Goal: Check status: Check status

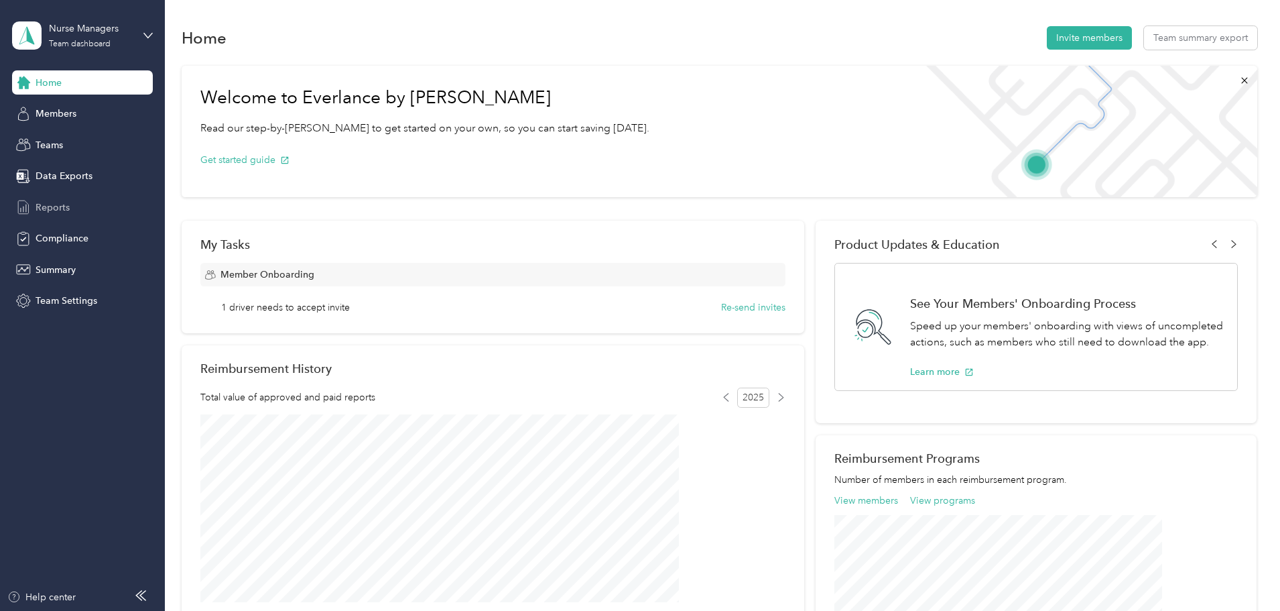
click at [74, 204] on div "Reports" at bounding box center [82, 207] width 141 height 24
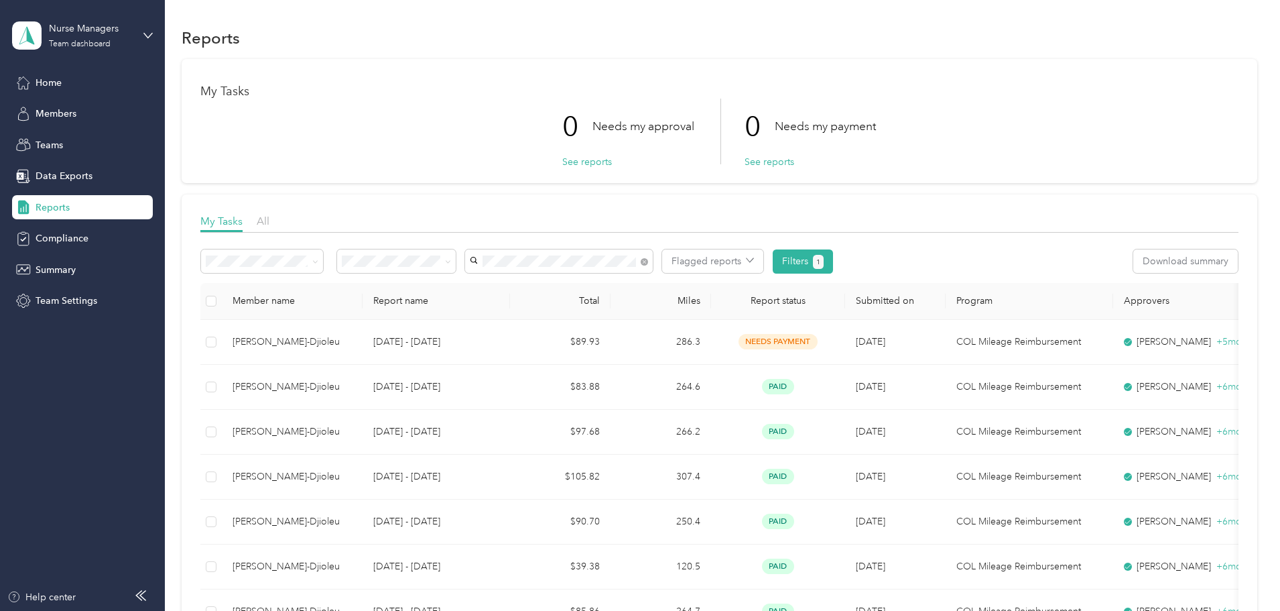
click at [596, 328] on span "[PERSON_NAME]" at bounding box center [601, 332] width 74 height 11
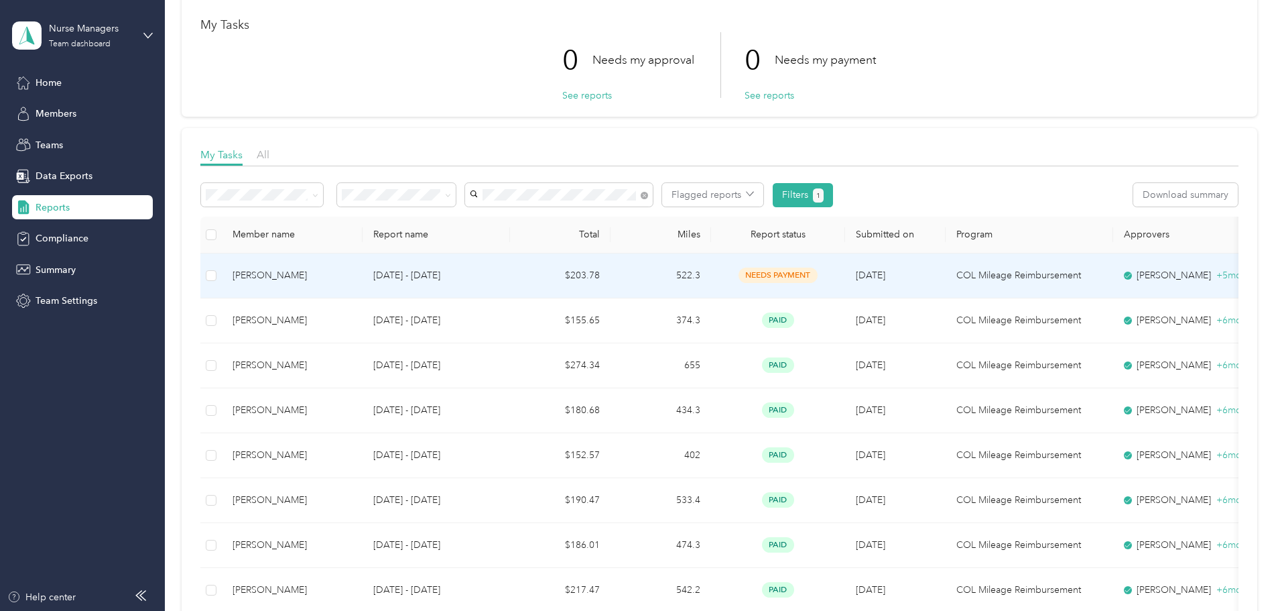
scroll to position [67, 0]
click at [498, 282] on p "[DATE] - [DATE]" at bounding box center [436, 274] width 126 height 15
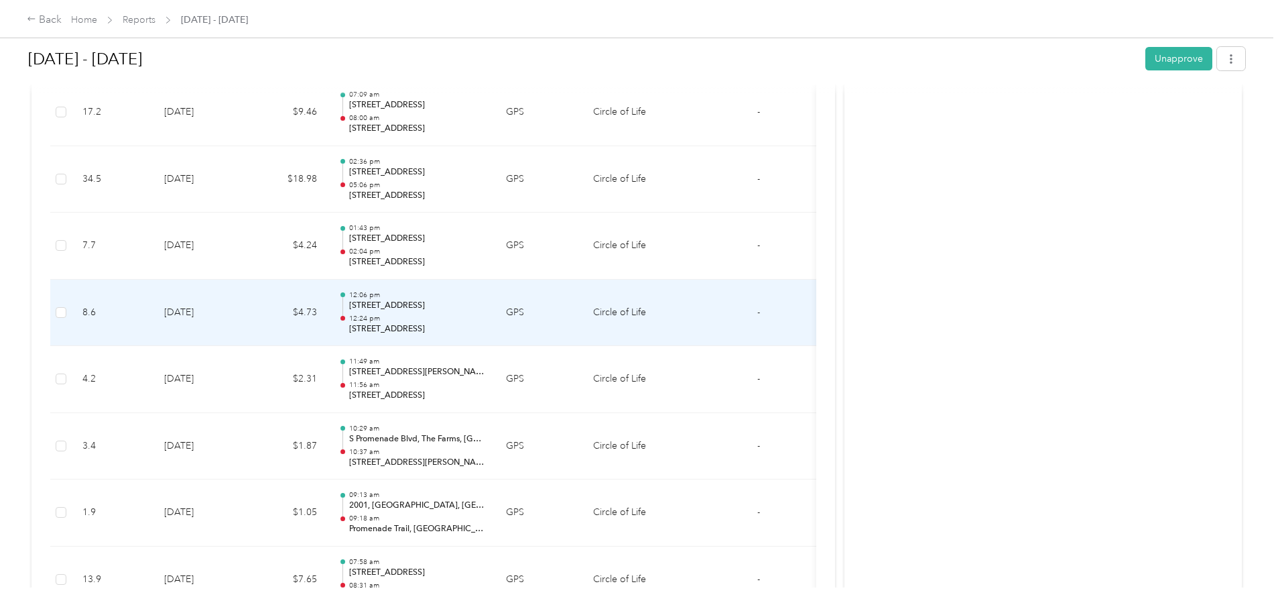
scroll to position [3487, 0]
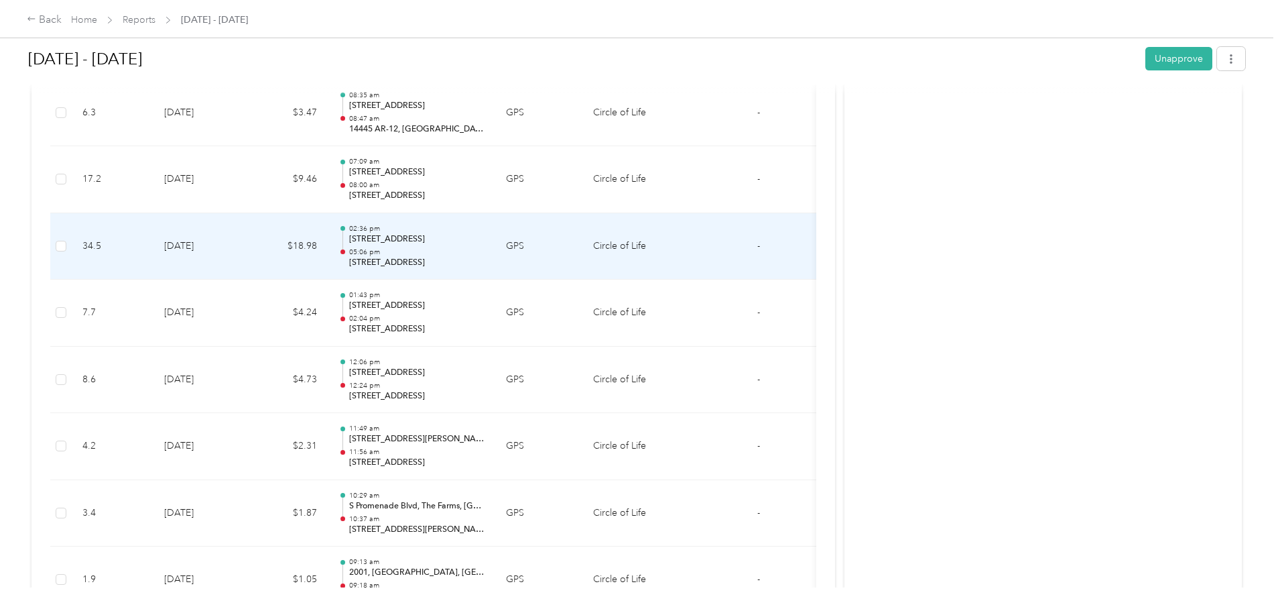
click at [485, 249] on p "05:06 pm" at bounding box center [416, 251] width 135 height 9
